Goal: Task Accomplishment & Management: Check status

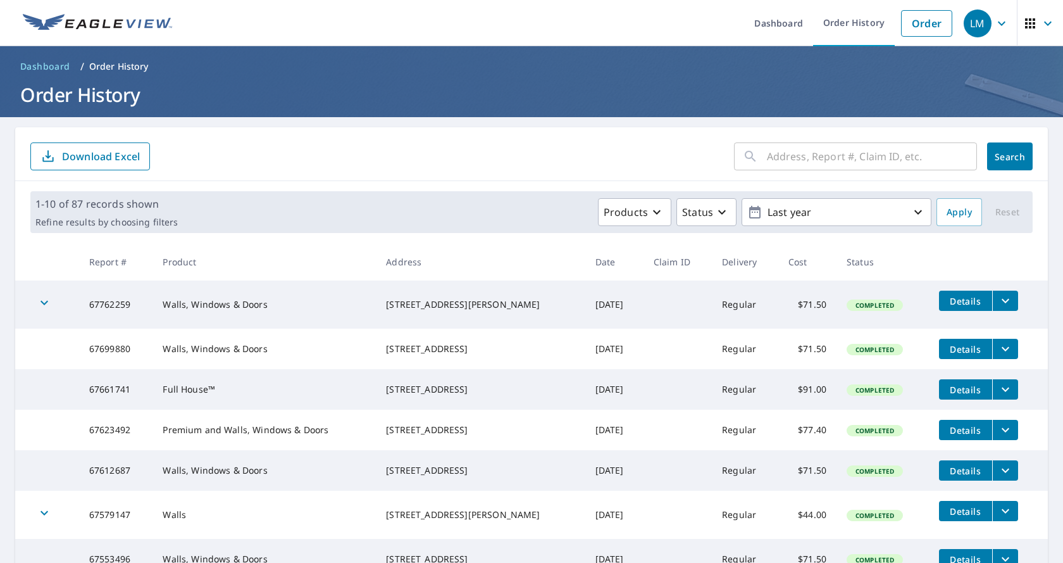
click at [1002, 302] on icon "filesDropdownBtn-67762259" at bounding box center [1006, 301] width 8 height 4
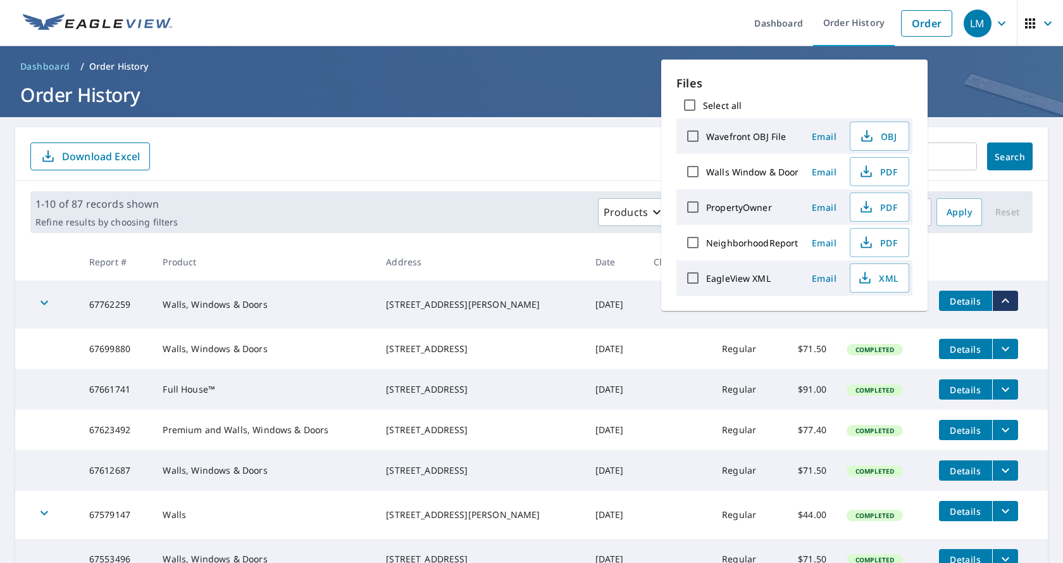
drag, startPoint x: 869, startPoint y: 324, endPoint x: 936, endPoint y: 313, distance: 68.0
click at [868, 324] on td "Completed" at bounding box center [883, 304] width 92 height 48
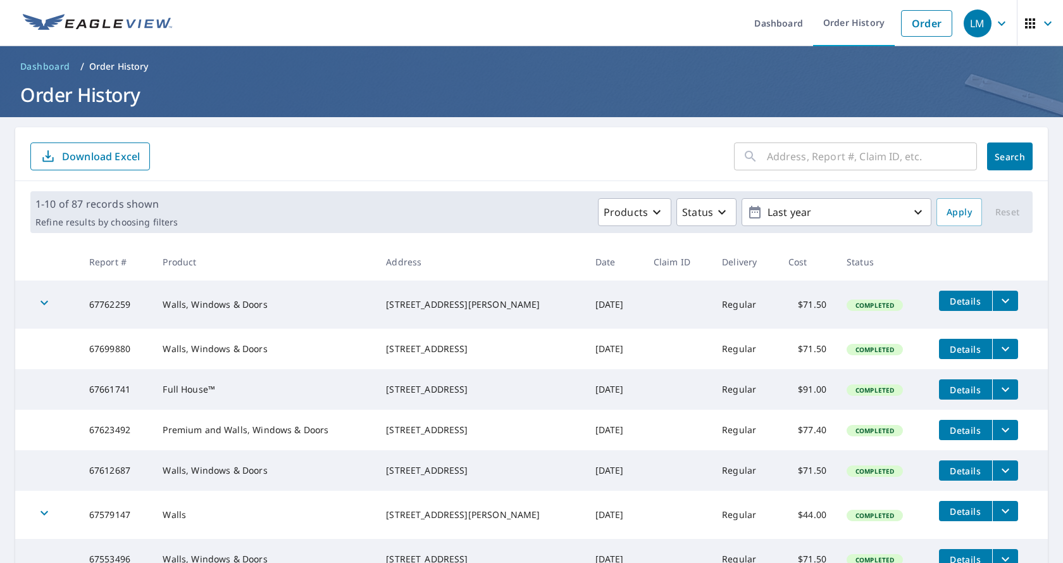
click at [954, 304] on span "Details" at bounding box center [966, 301] width 38 height 12
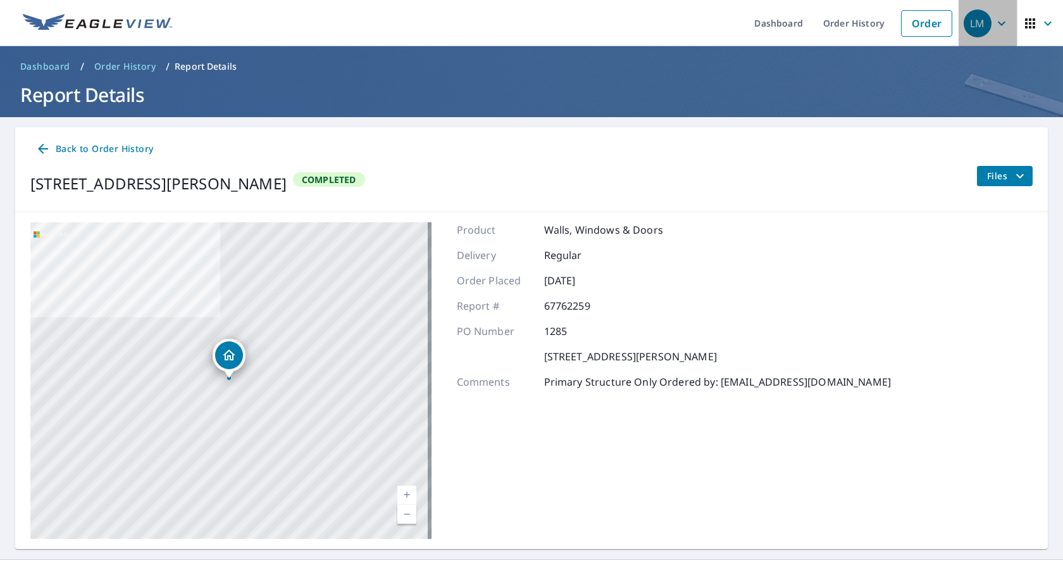
click at [996, 22] on icon "button" at bounding box center [1001, 23] width 15 height 15
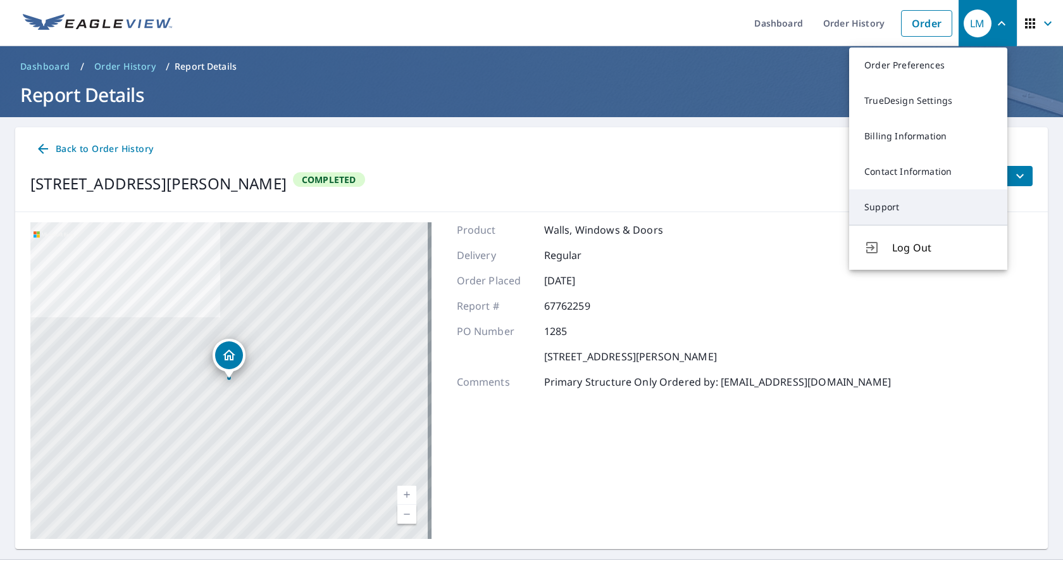
click at [909, 208] on link "Support" at bounding box center [928, 206] width 158 height 35
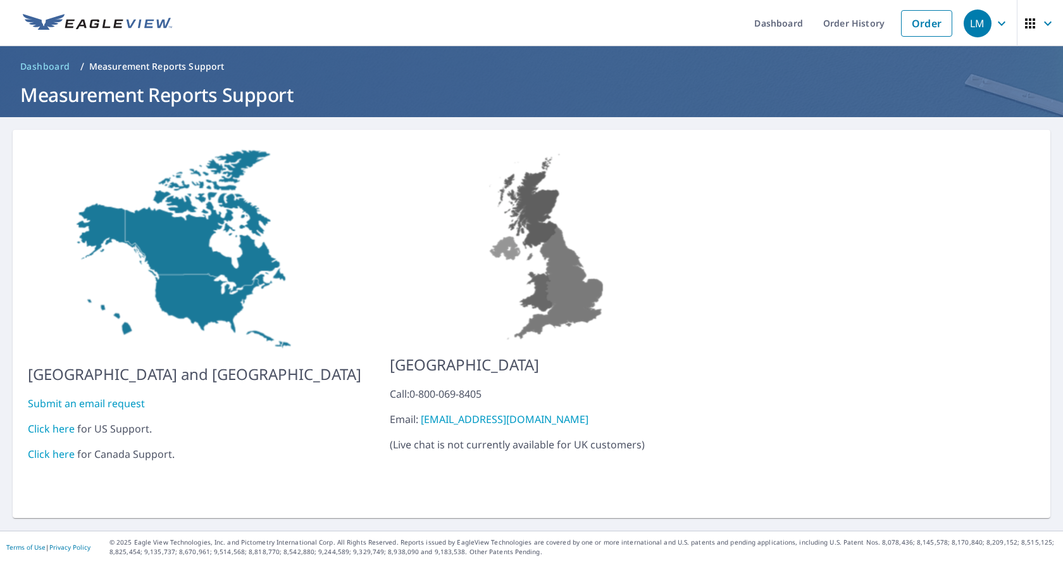
click at [135, 396] on link "Submit an email request" at bounding box center [86, 403] width 117 height 14
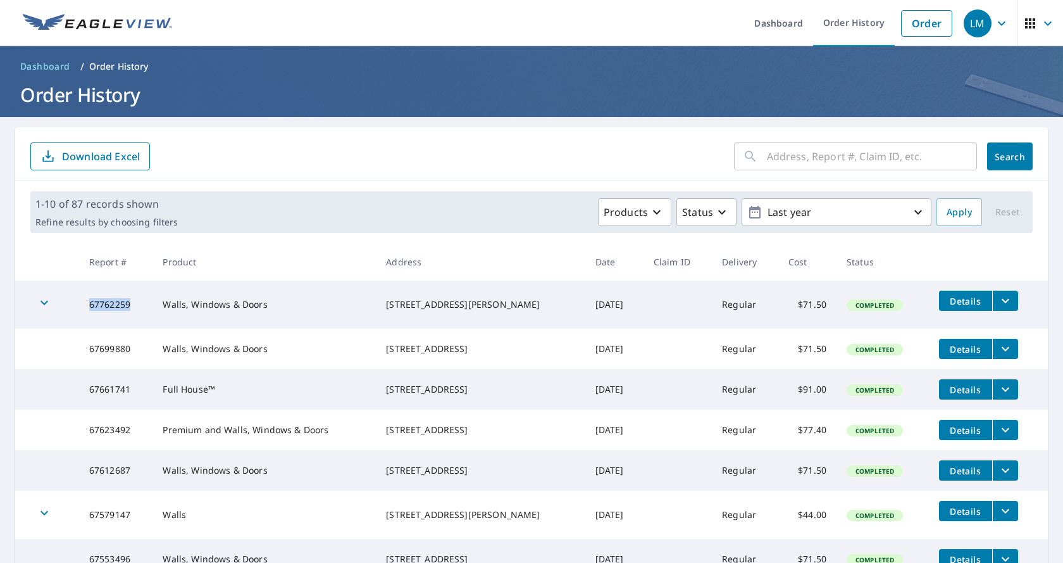
drag, startPoint x: 87, startPoint y: 306, endPoint x: 68, endPoint y: 306, distance: 19.0
click at [68, 306] on tr "67762259 Walls, Windows & Doors [STREET_ADDRESS][PERSON_NAME] [DATE] Regular $7…" at bounding box center [531, 304] width 1033 height 48
copy td "67762259"
